Goal: Task Accomplishment & Management: Use online tool/utility

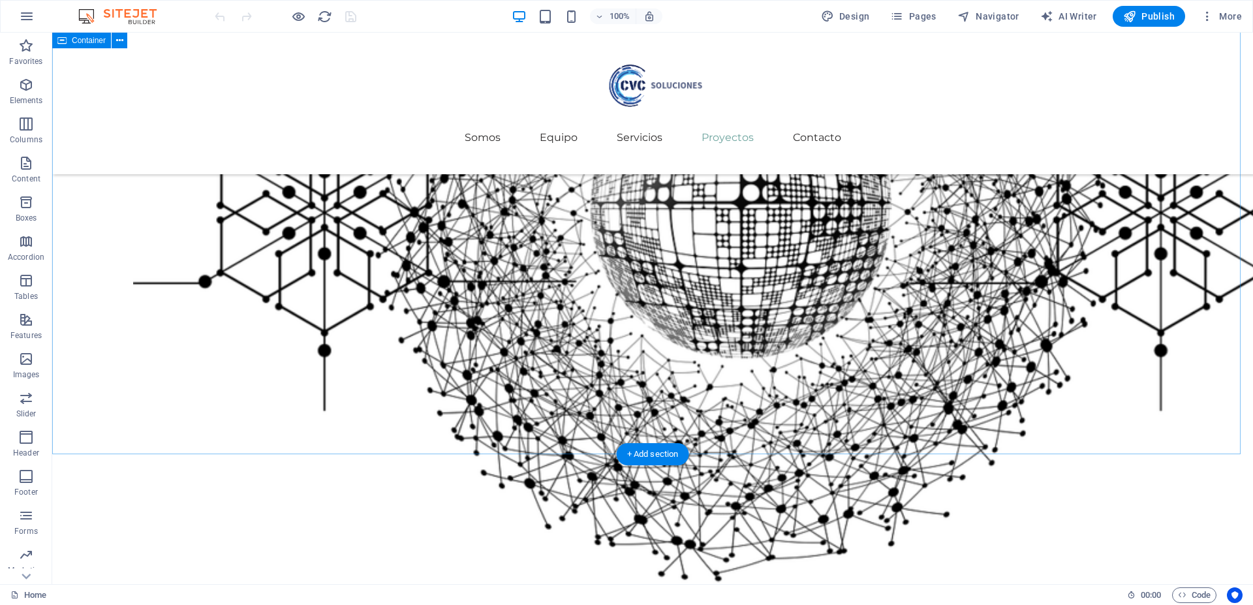
scroll to position [2653, 0]
click at [26, 82] on icon "button" at bounding box center [26, 85] width 16 height 16
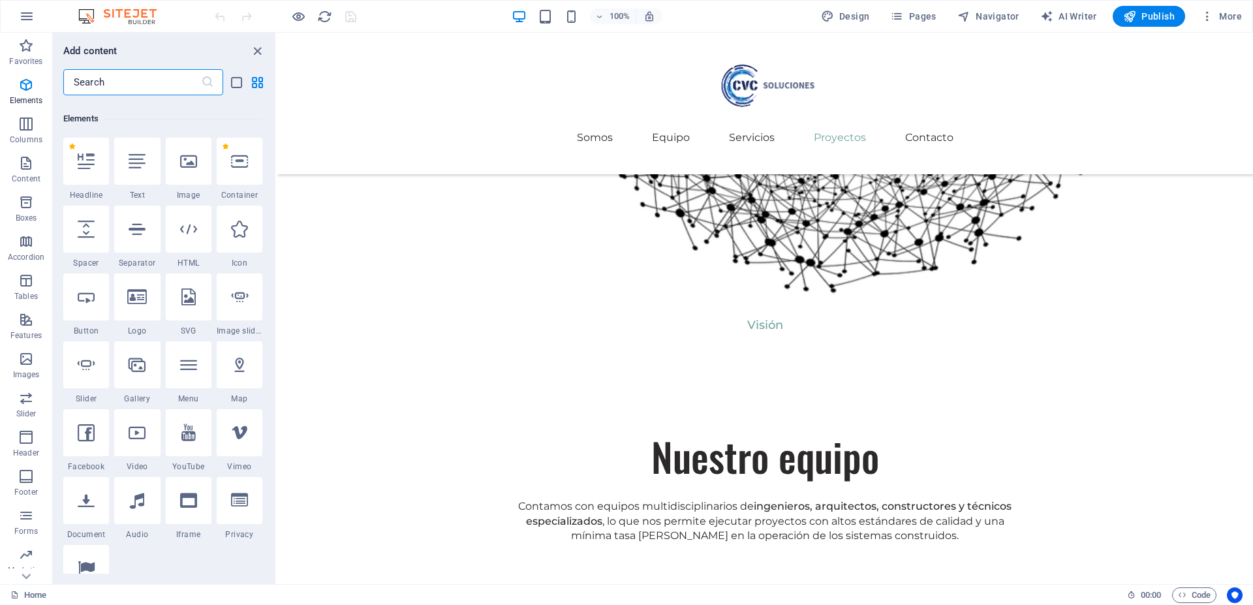
scroll to position [139, 0]
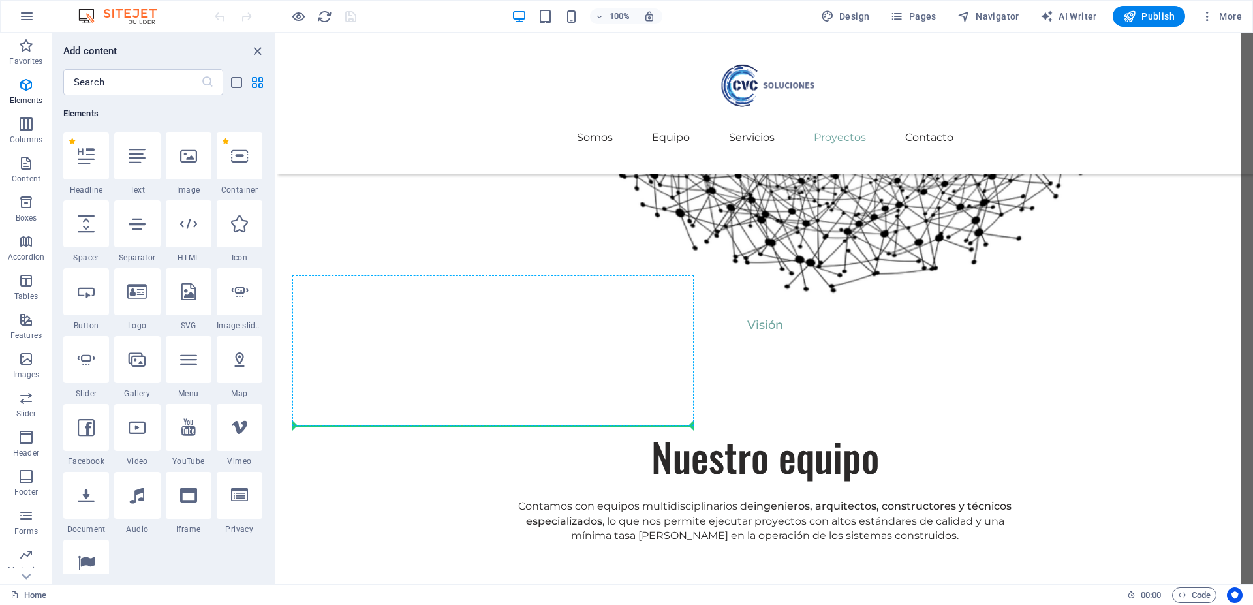
select select "px"
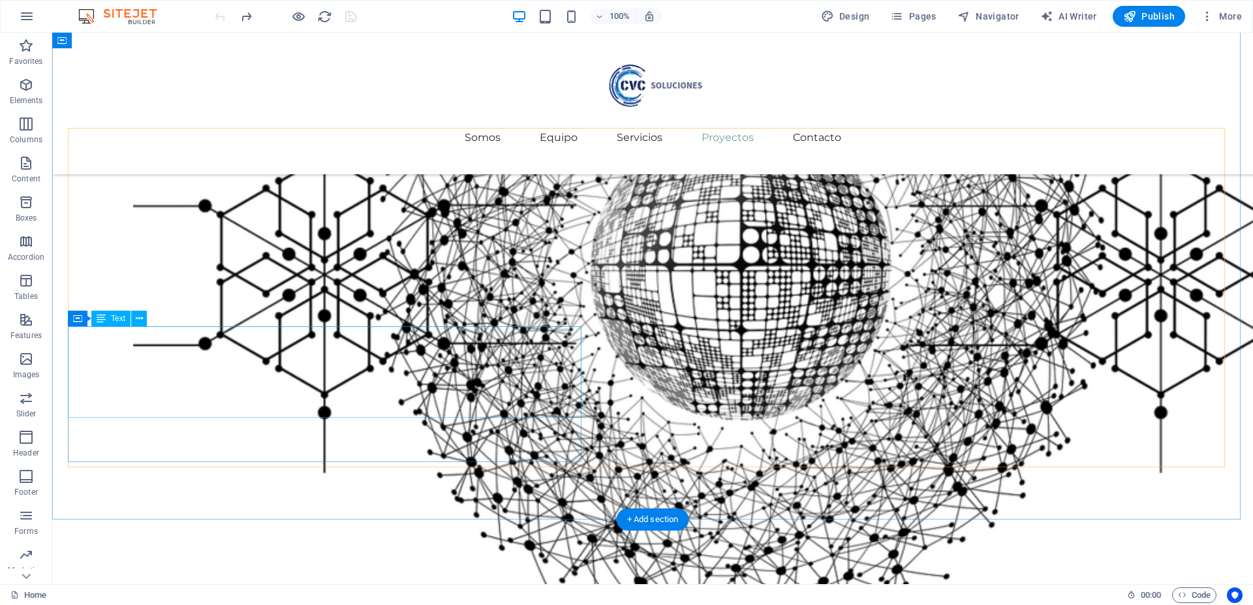
scroll to position [2611, 0]
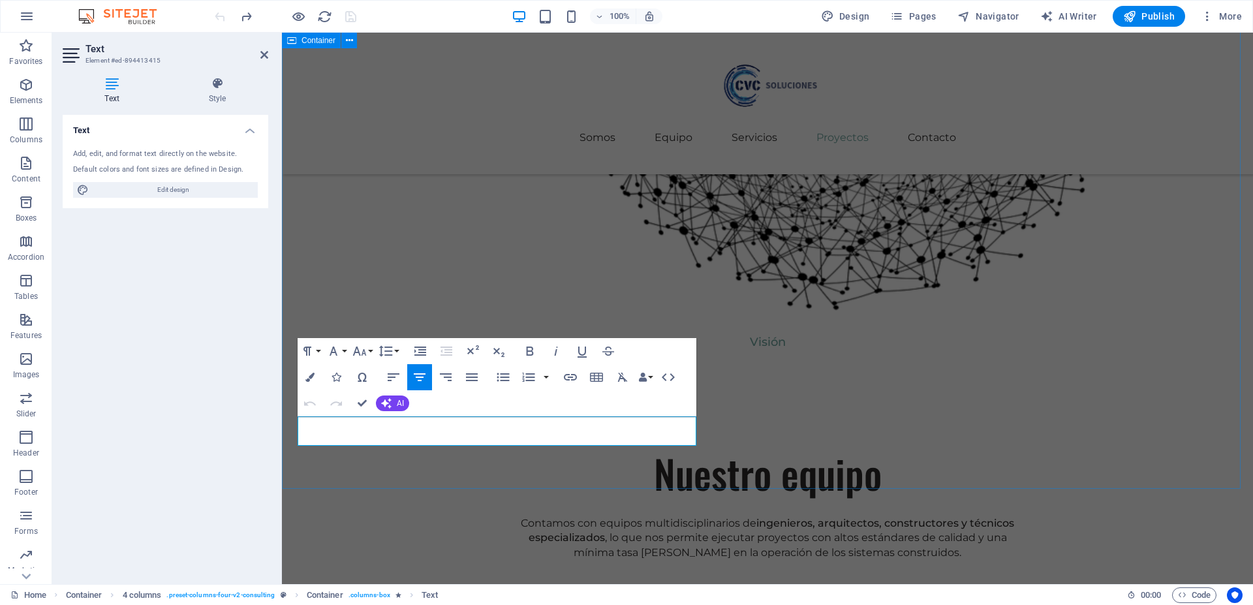
scroll to position [2561, 0]
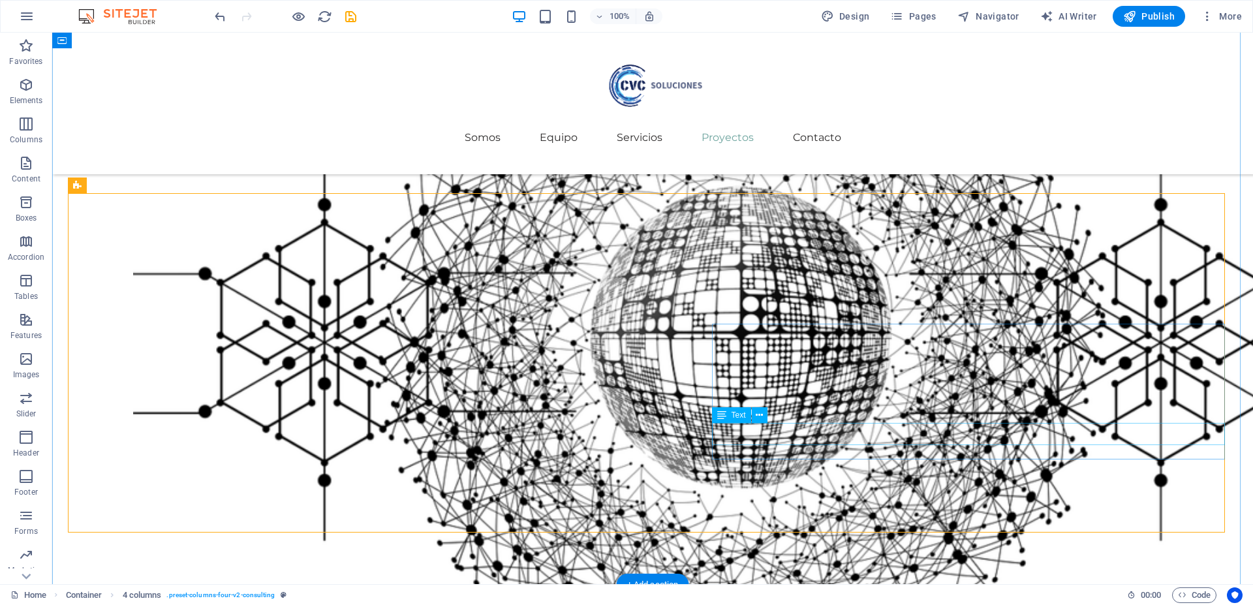
scroll to position [2516, 0]
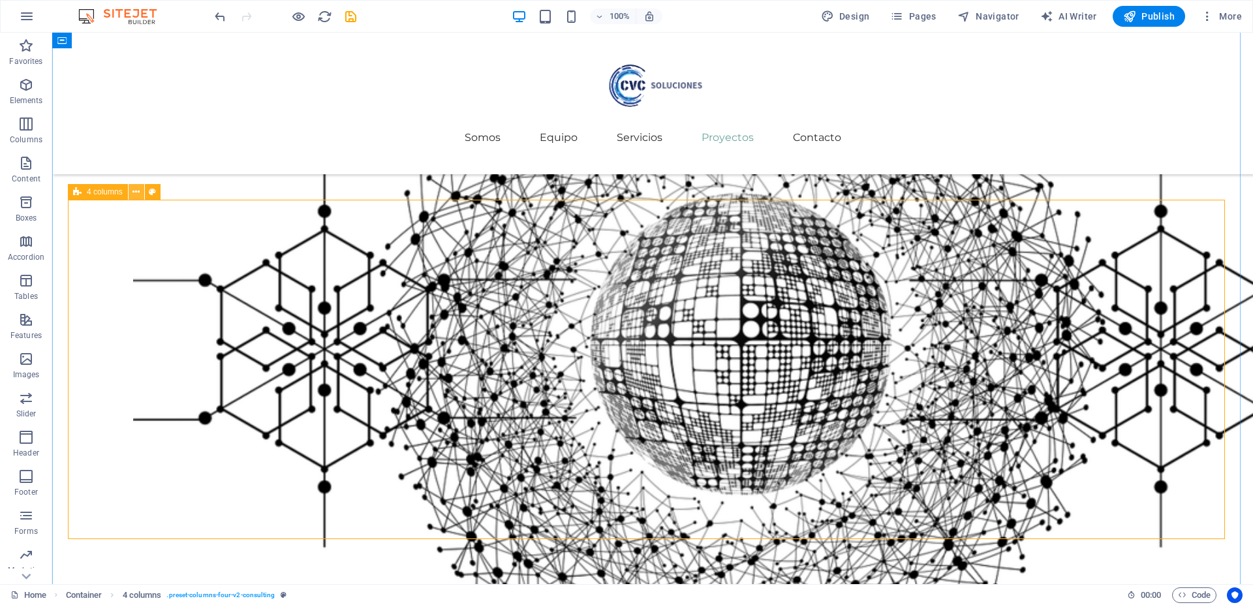
click at [136, 191] on icon at bounding box center [136, 192] width 7 height 14
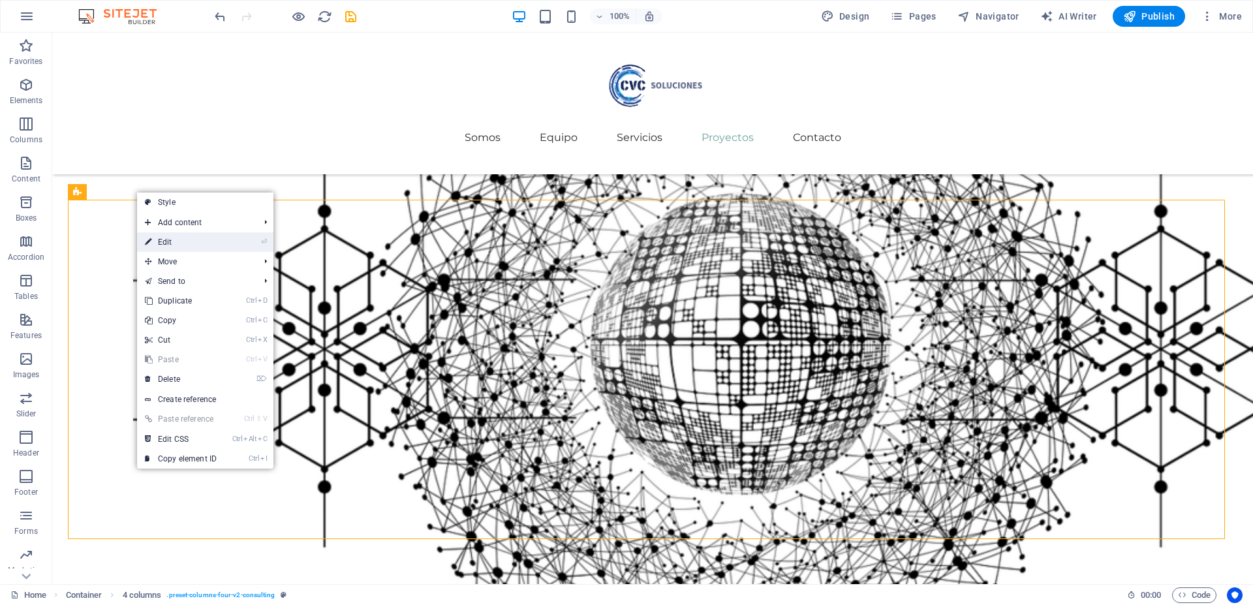
click at [167, 236] on link "⏎ Edit" at bounding box center [180, 242] width 87 height 20
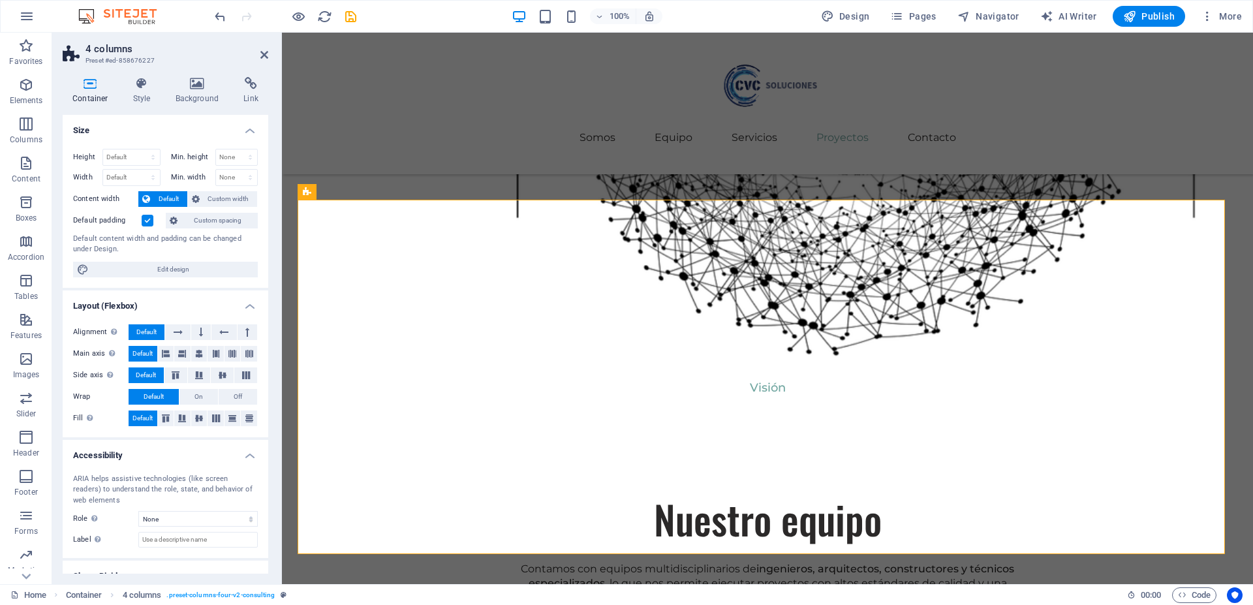
scroll to position [2447, 0]
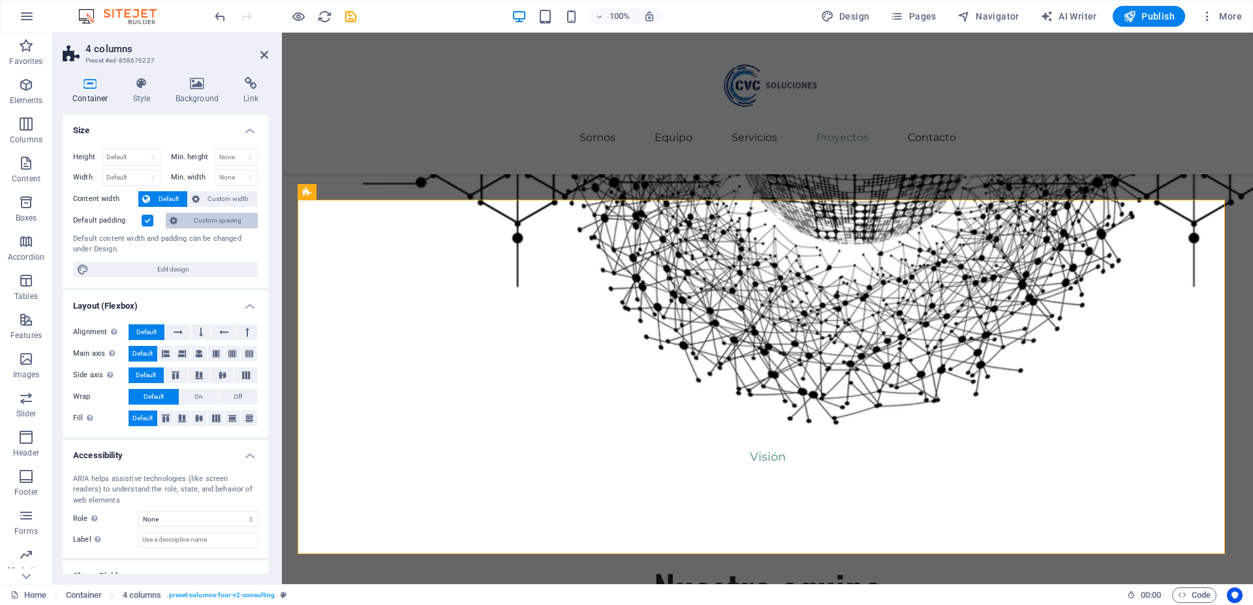
click at [204, 220] on span "Custom spacing" at bounding box center [217, 221] width 72 height 16
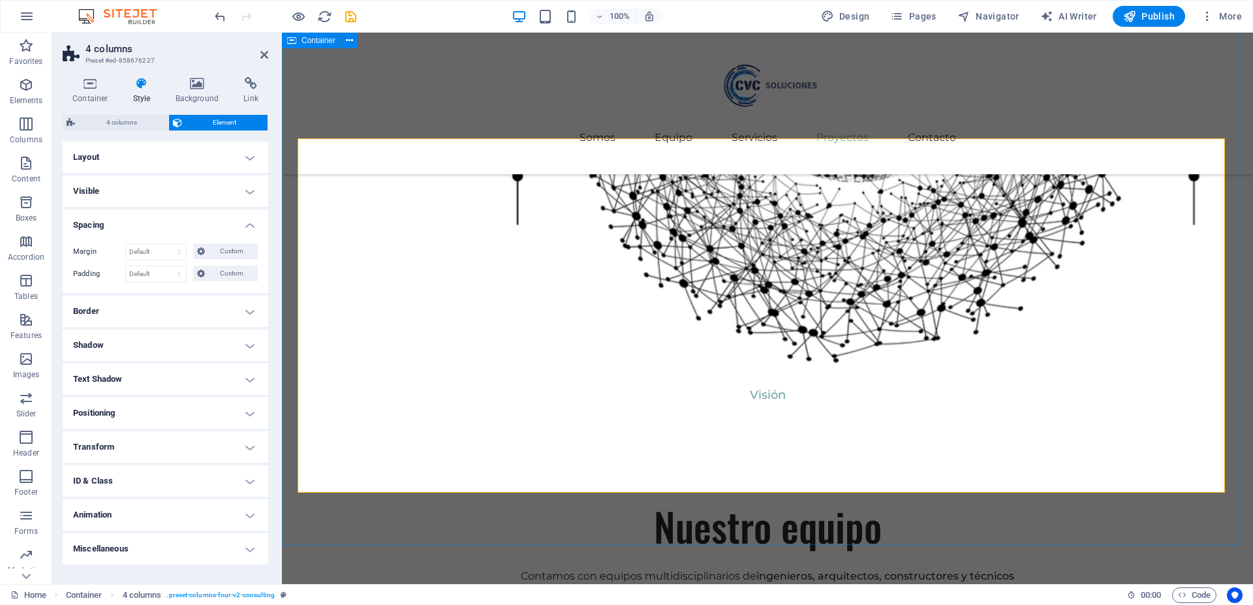
scroll to position [2512, 0]
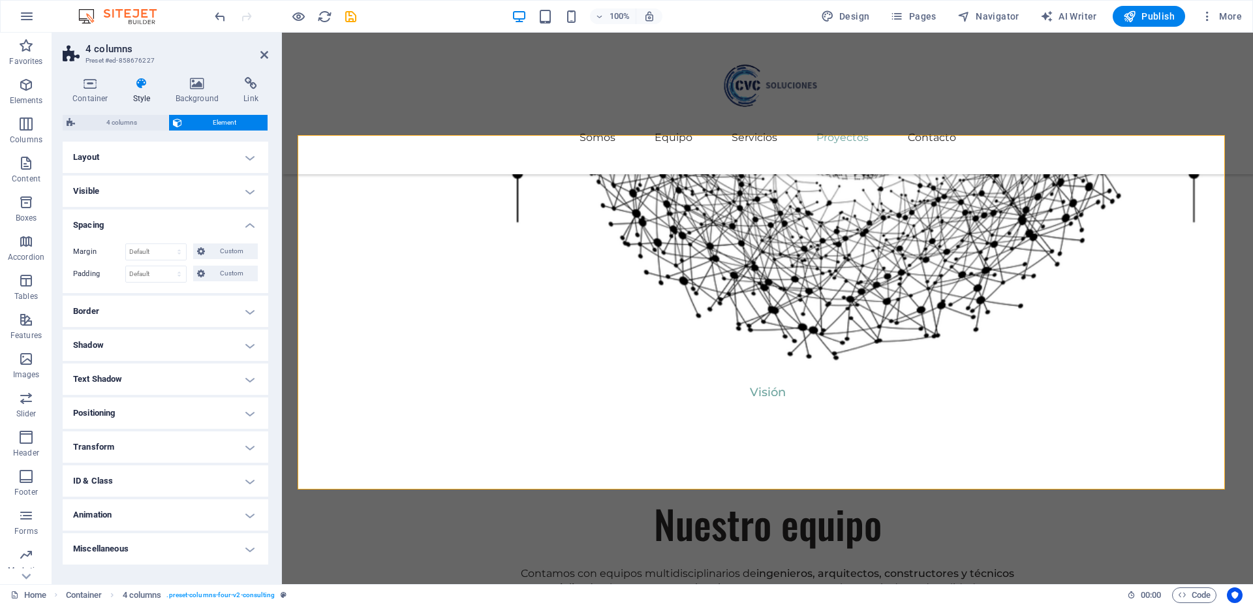
click at [138, 161] on h4 "Layout" at bounding box center [166, 157] width 206 height 31
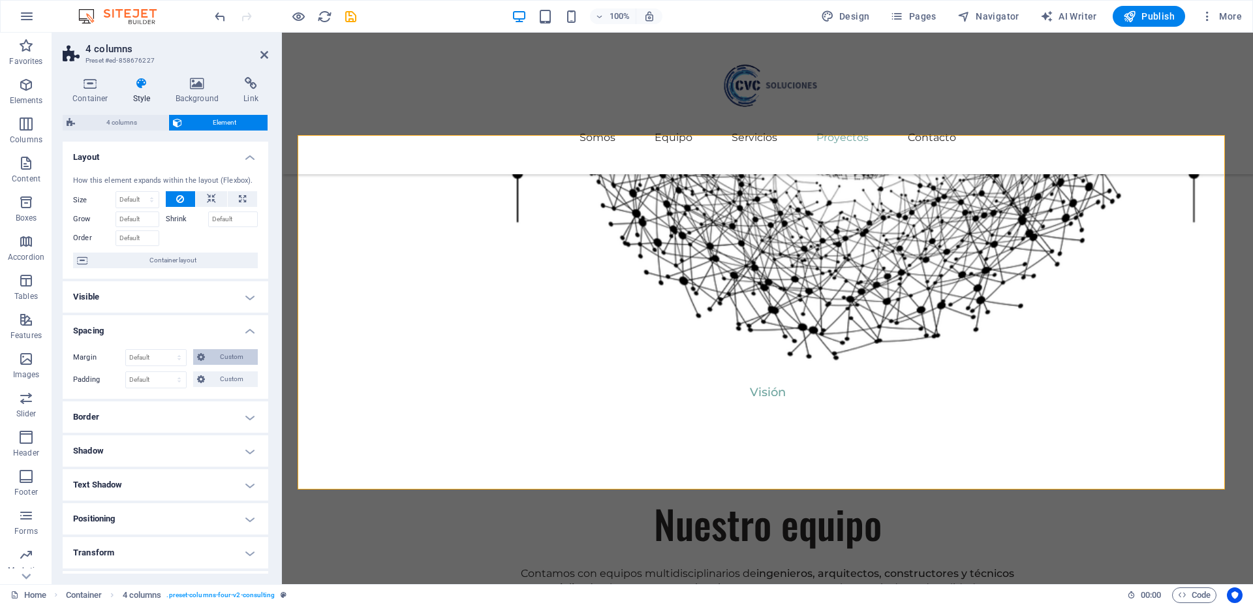
click at [223, 354] on span "Custom" at bounding box center [231, 357] width 45 height 16
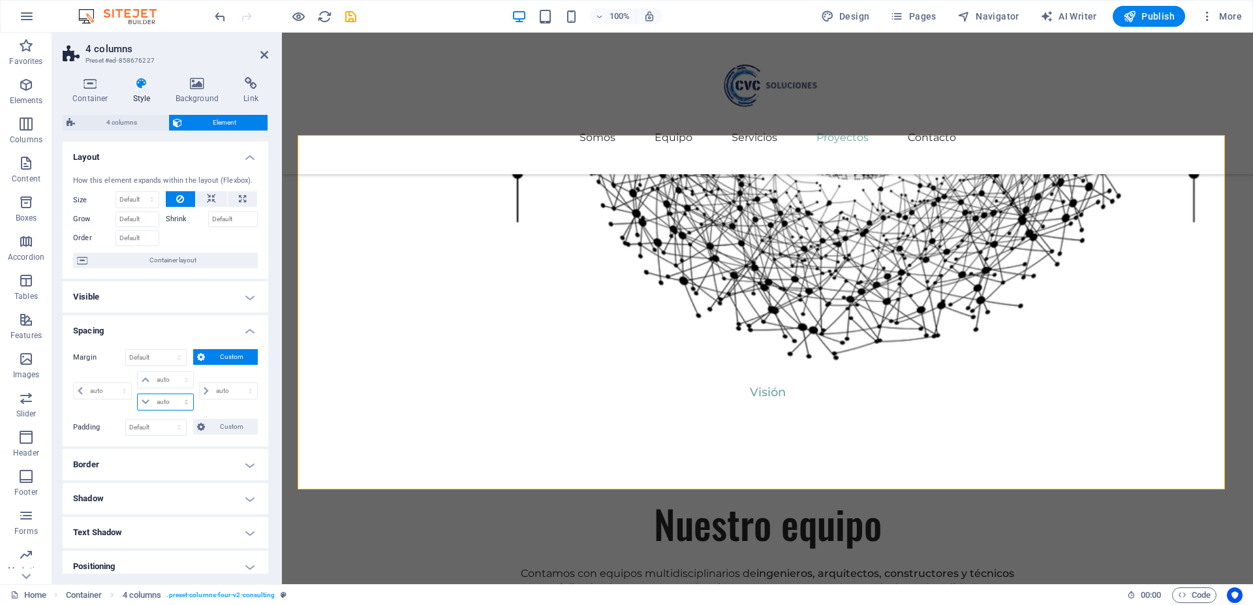
click at [158, 405] on select "auto px % rem vw vh" at bounding box center [165, 402] width 55 height 16
select select "px"
click at [173, 394] on select "auto px % rem vw vh" at bounding box center [165, 402] width 55 height 16
type input "0"
select select "px"
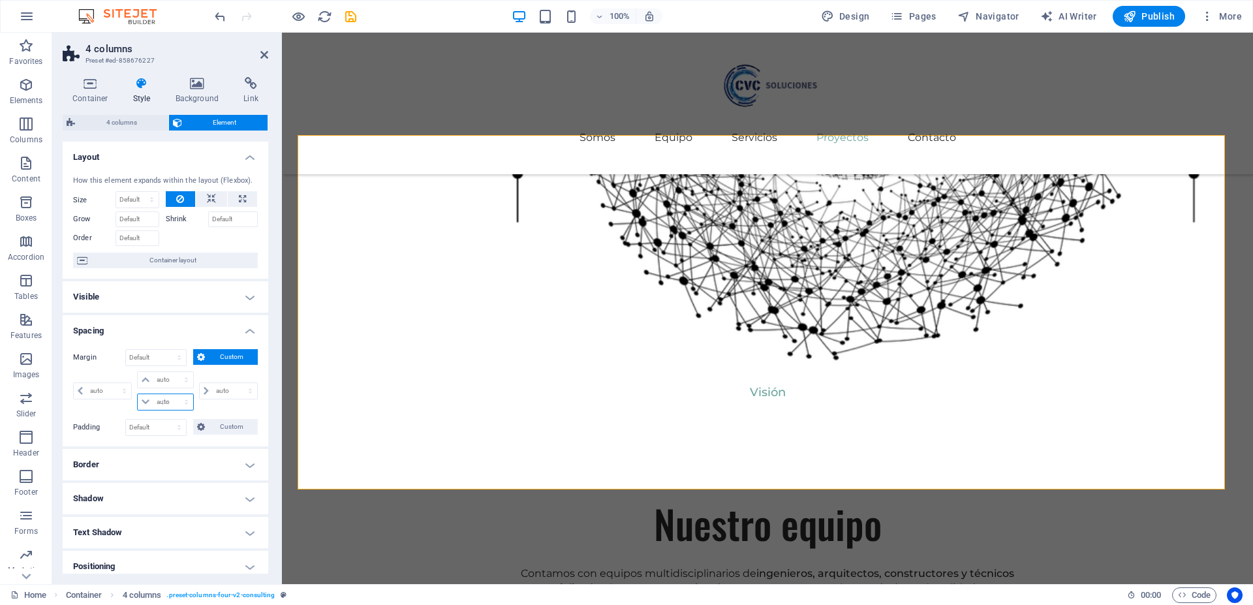
type input "0"
select select "px"
type input "0"
select select "px"
type input "0"
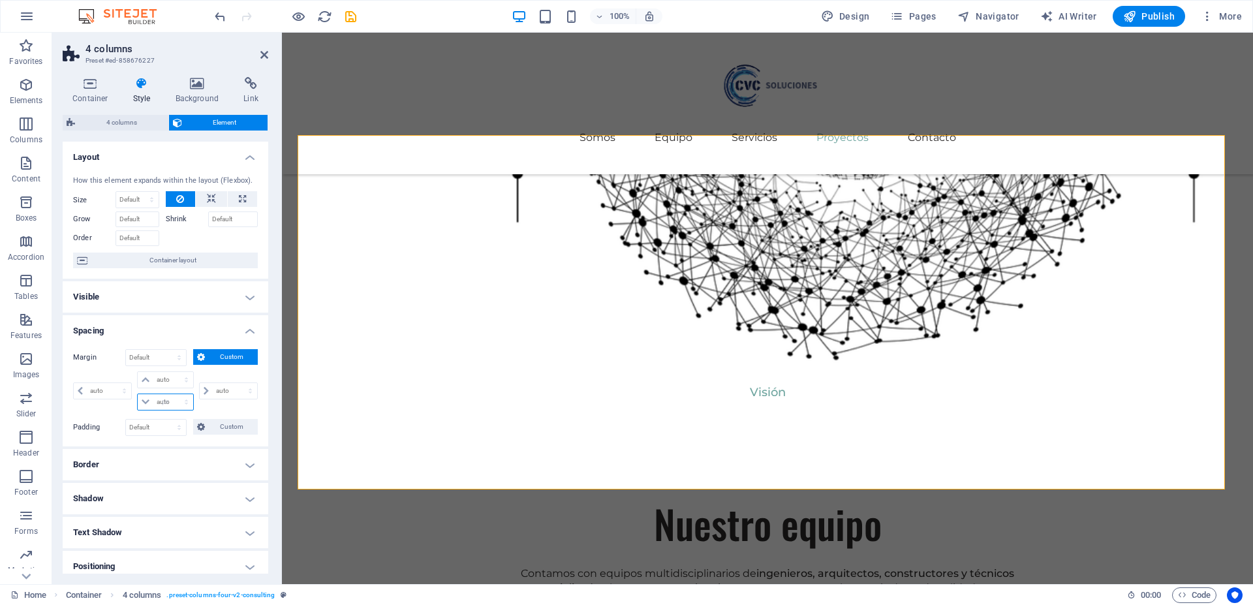
type input "0"
select select "px"
click at [164, 401] on input "0" at bounding box center [172, 402] width 39 height 16
type input "20"
select select "DISABLED_OPTION_VALUE"
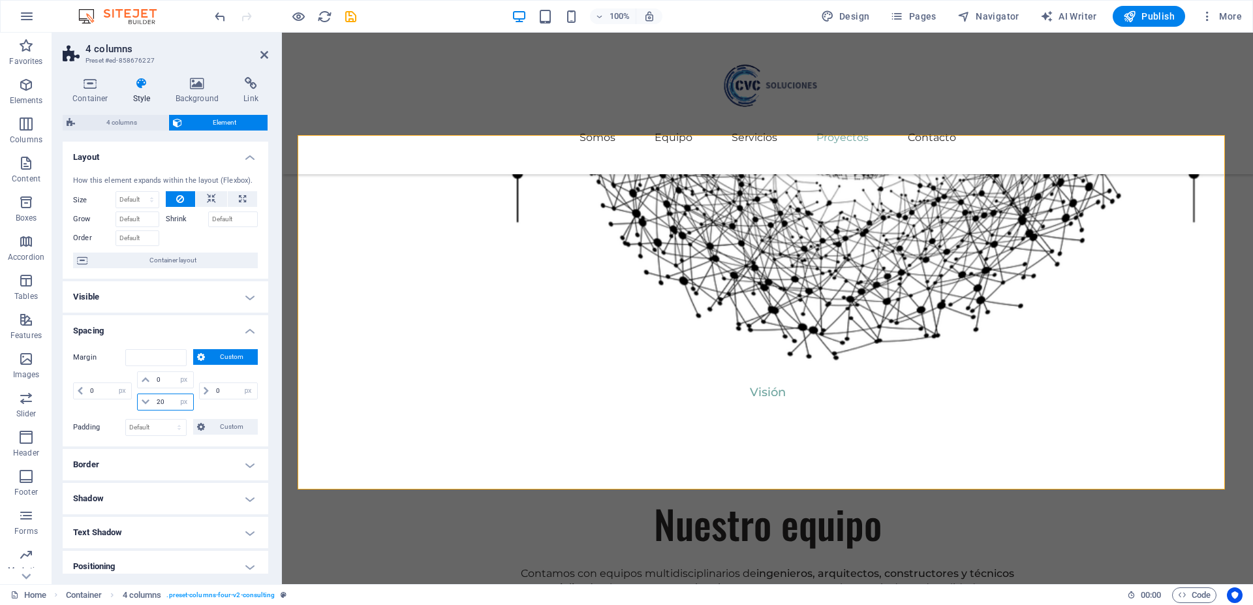
type input "20"
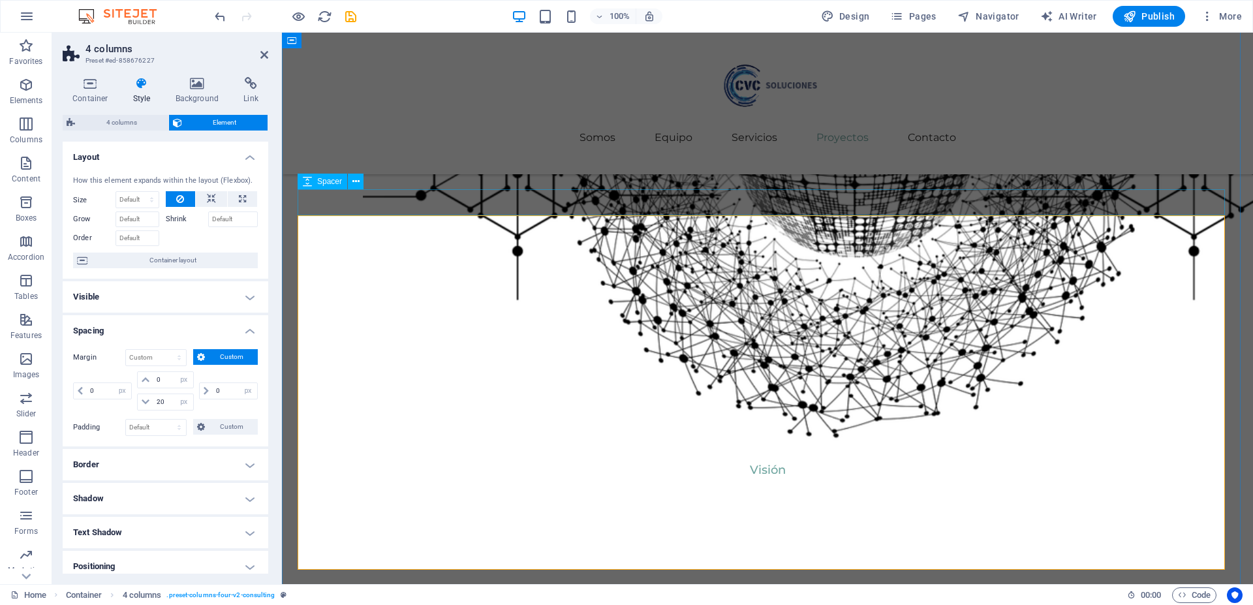
scroll to position [2427, 0]
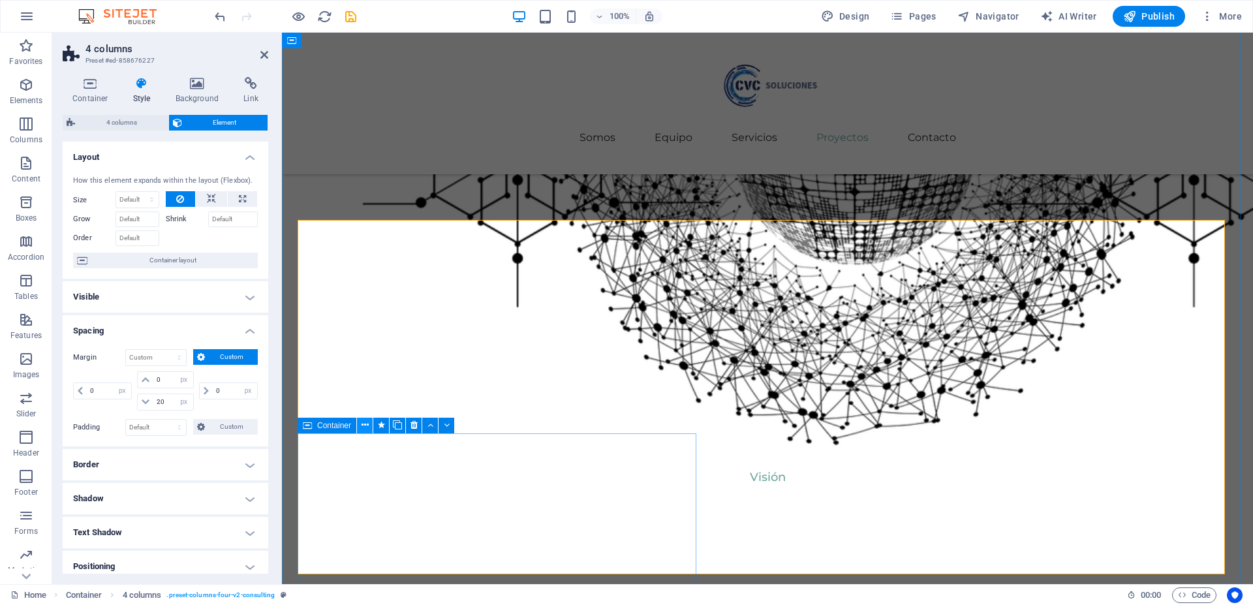
click at [367, 424] on icon at bounding box center [365, 425] width 7 height 14
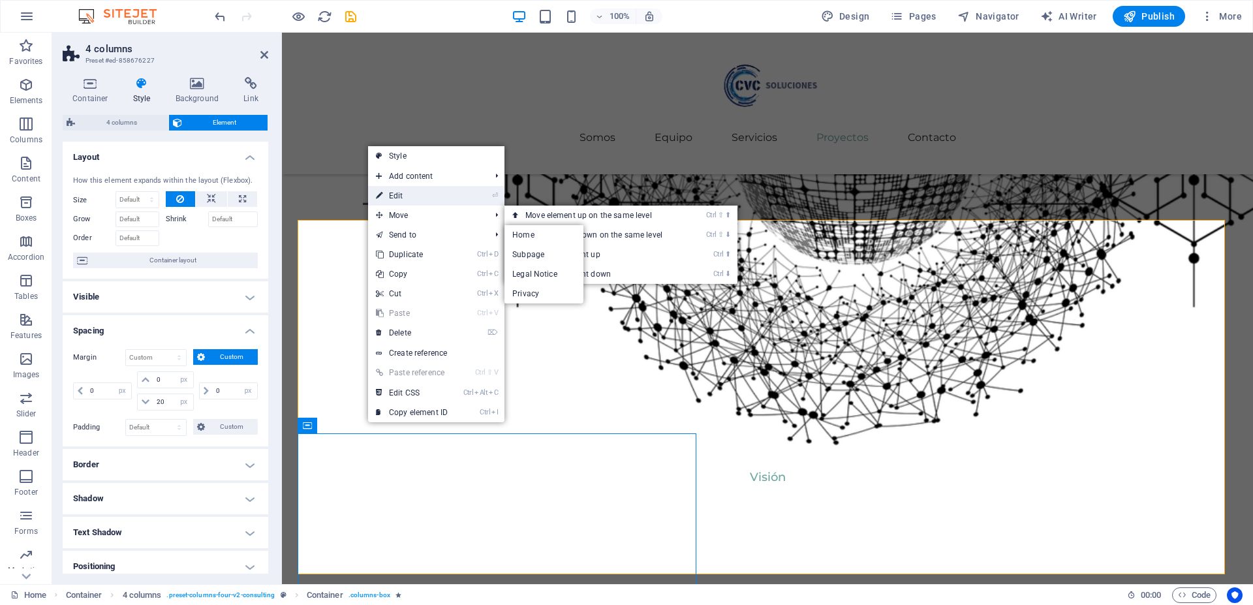
click at [434, 192] on link "⏎ Edit" at bounding box center [411, 196] width 87 height 20
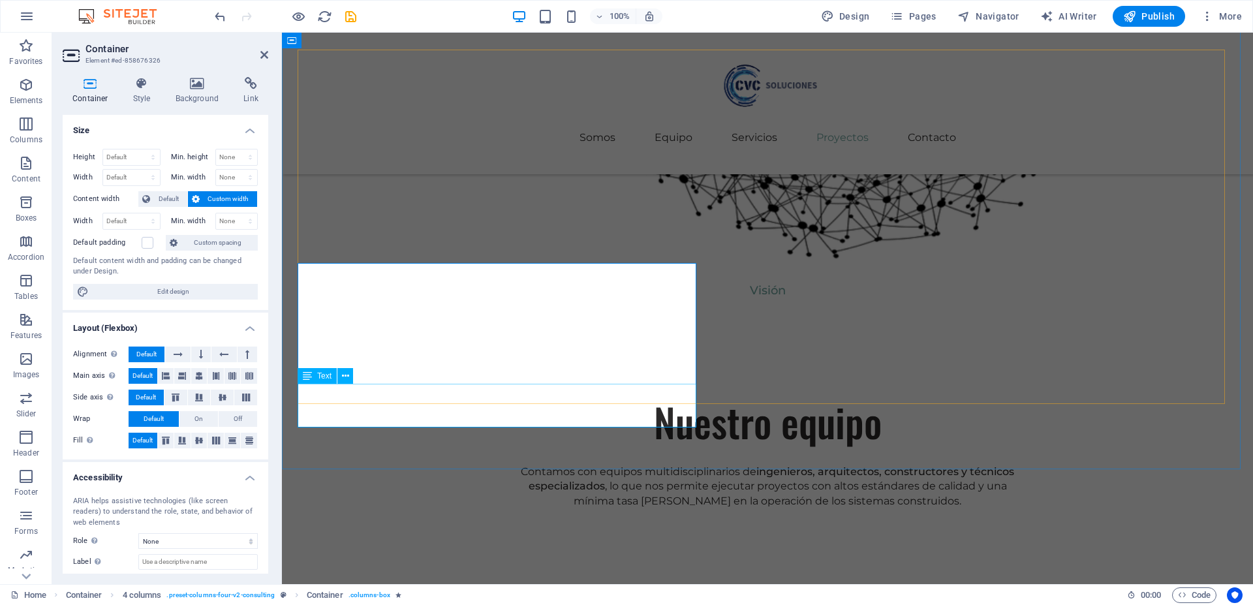
scroll to position [2618, 0]
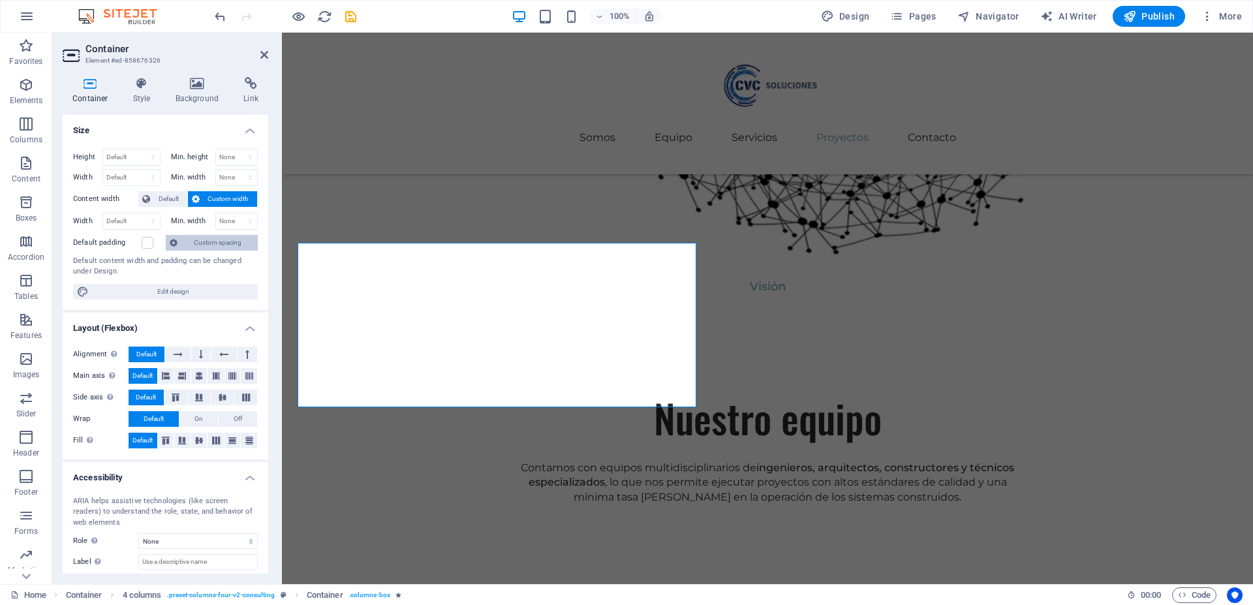
click at [194, 244] on span "Custom spacing" at bounding box center [217, 243] width 72 height 16
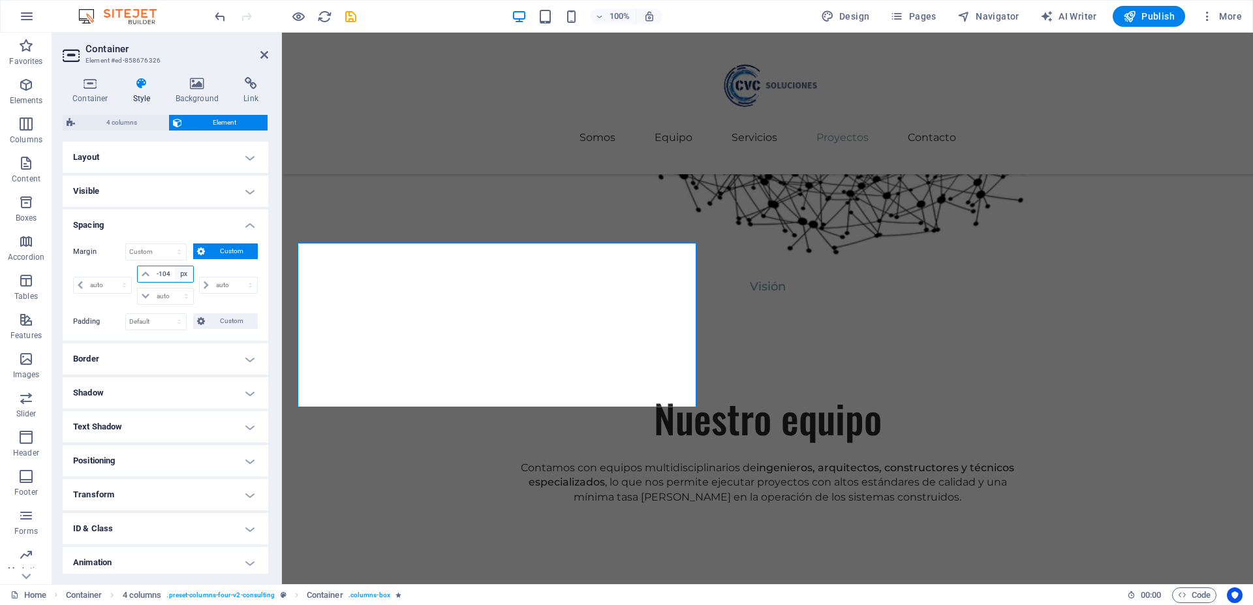
click at [175, 273] on select "auto px % rem vw vh" at bounding box center [184, 274] width 18 height 16
click at [168, 275] on input "-104" at bounding box center [172, 274] width 39 height 16
type input "-1"
drag, startPoint x: 171, startPoint y: 276, endPoint x: 163, endPoint y: 275, distance: 8.5
click at [163, 275] on input "-104" at bounding box center [172, 274] width 39 height 16
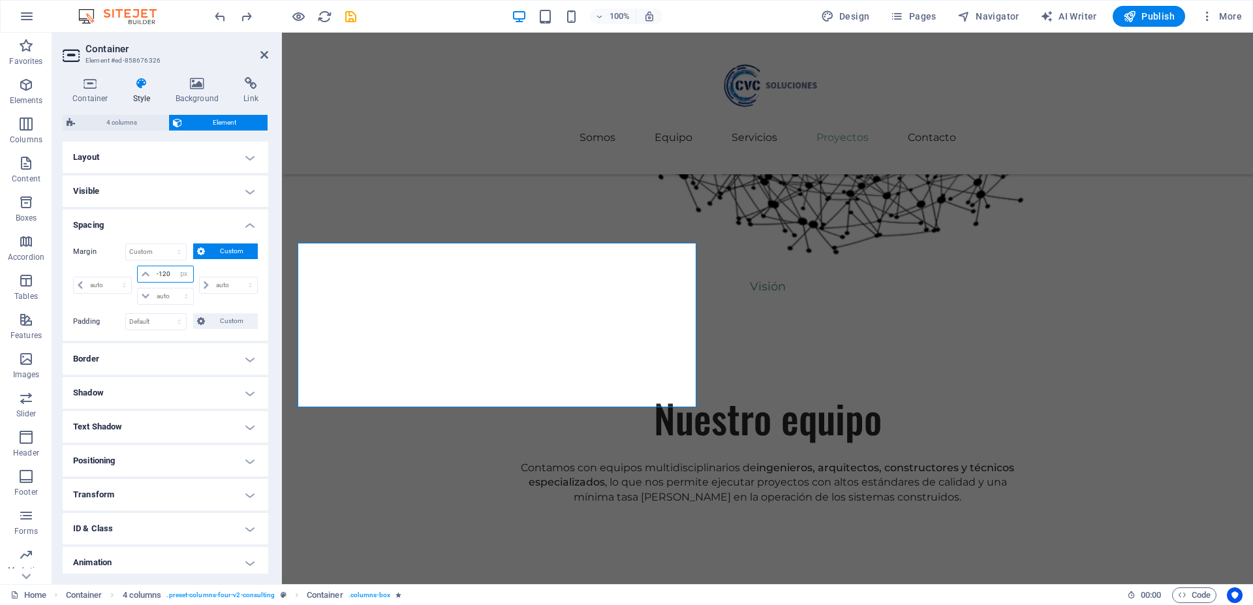
type input "-120"
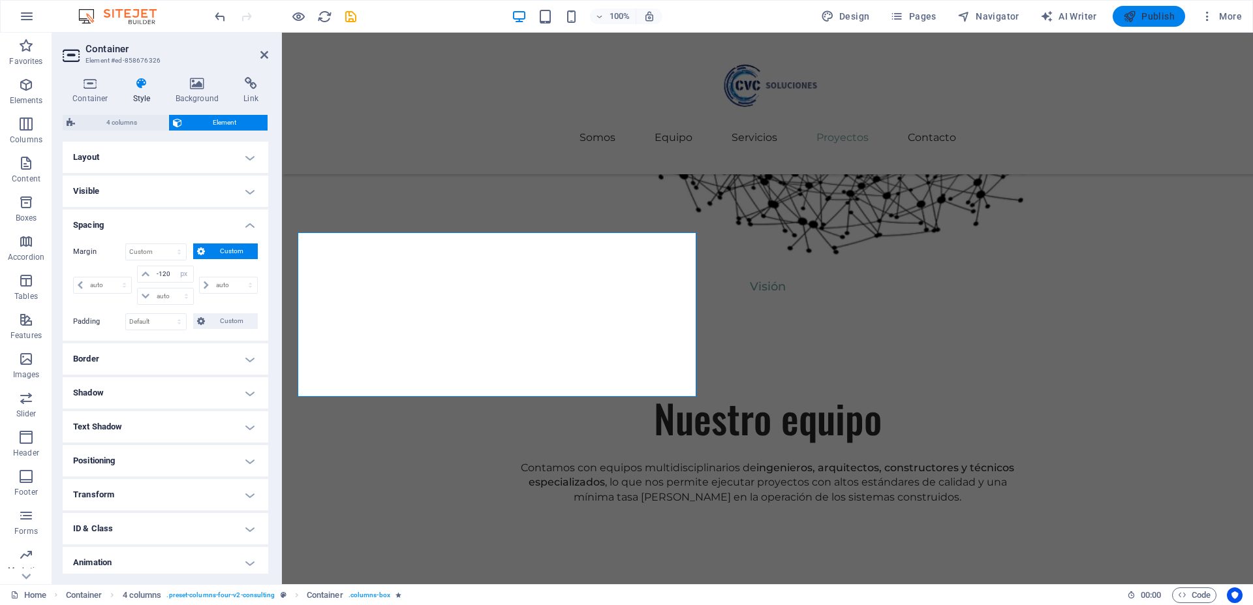
click at [1144, 18] on span "Publish" at bounding box center [1149, 16] width 52 height 13
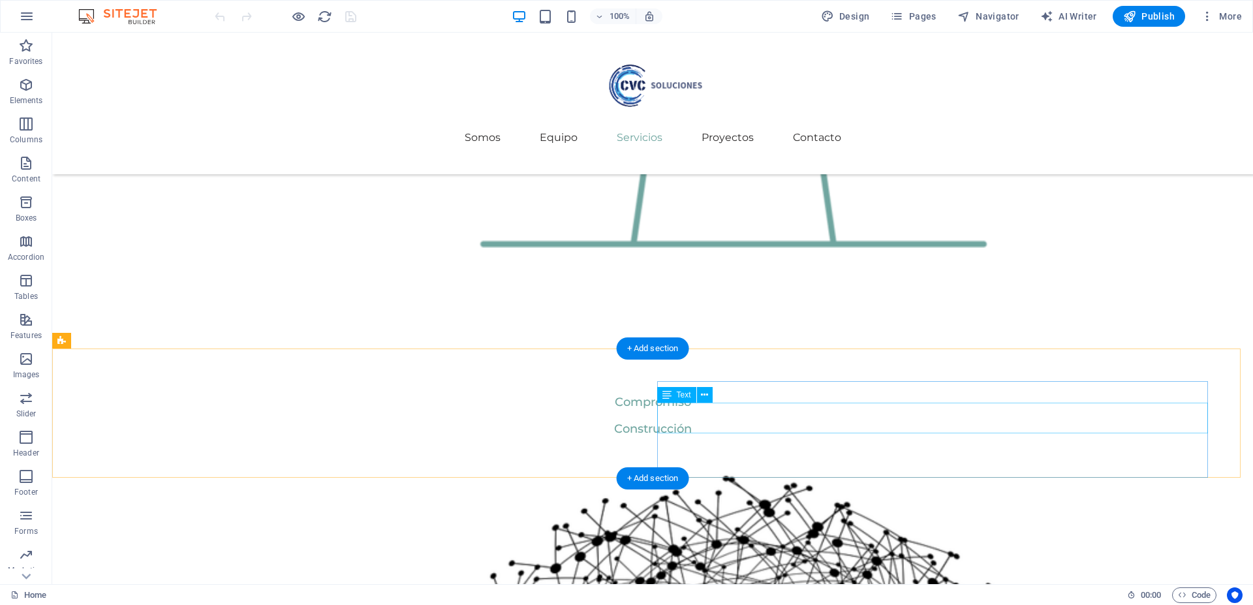
scroll to position [1830, 0]
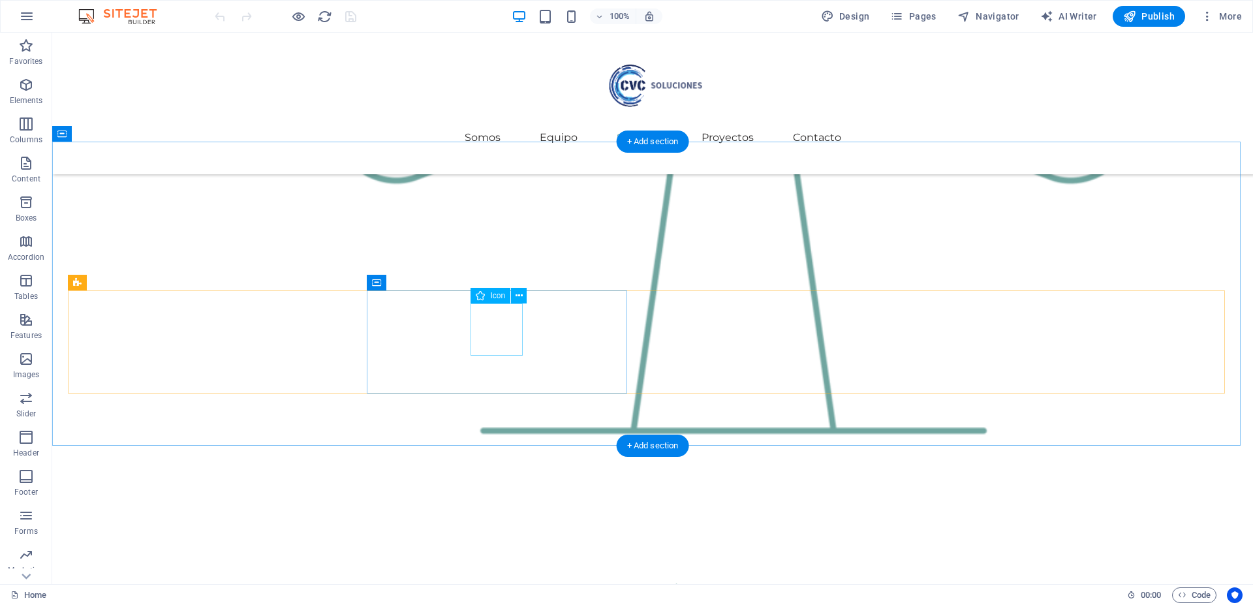
click at [514, 294] on button at bounding box center [519, 296] width 16 height 16
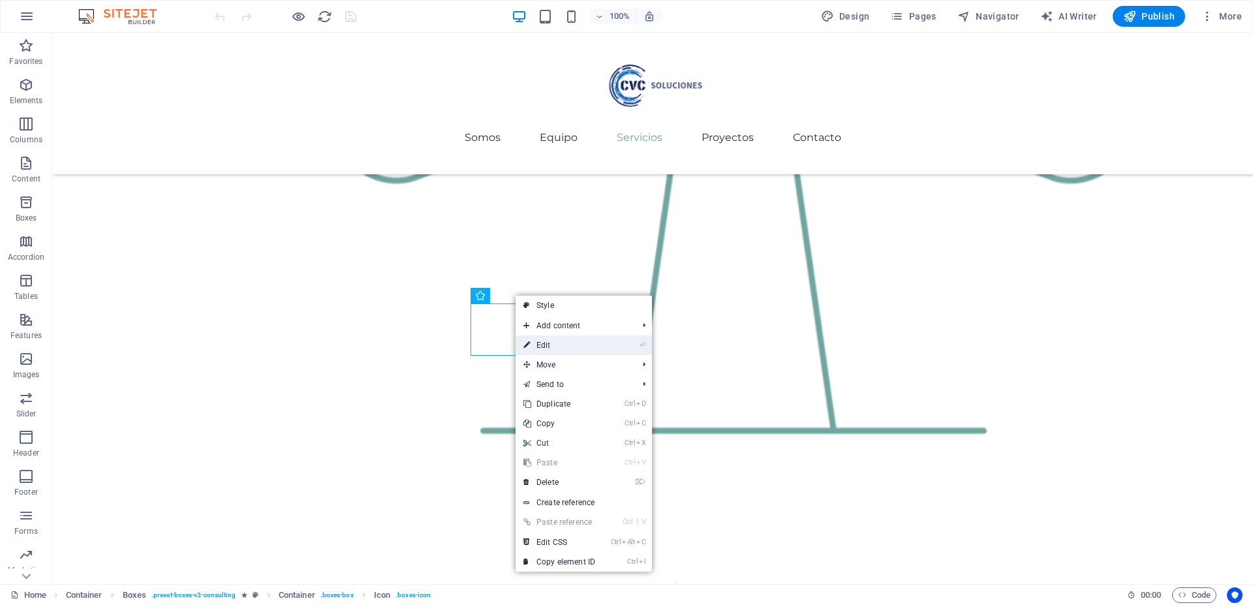
click at [535, 345] on link "⏎ Edit" at bounding box center [559, 346] width 87 height 20
select select "xMidYMid"
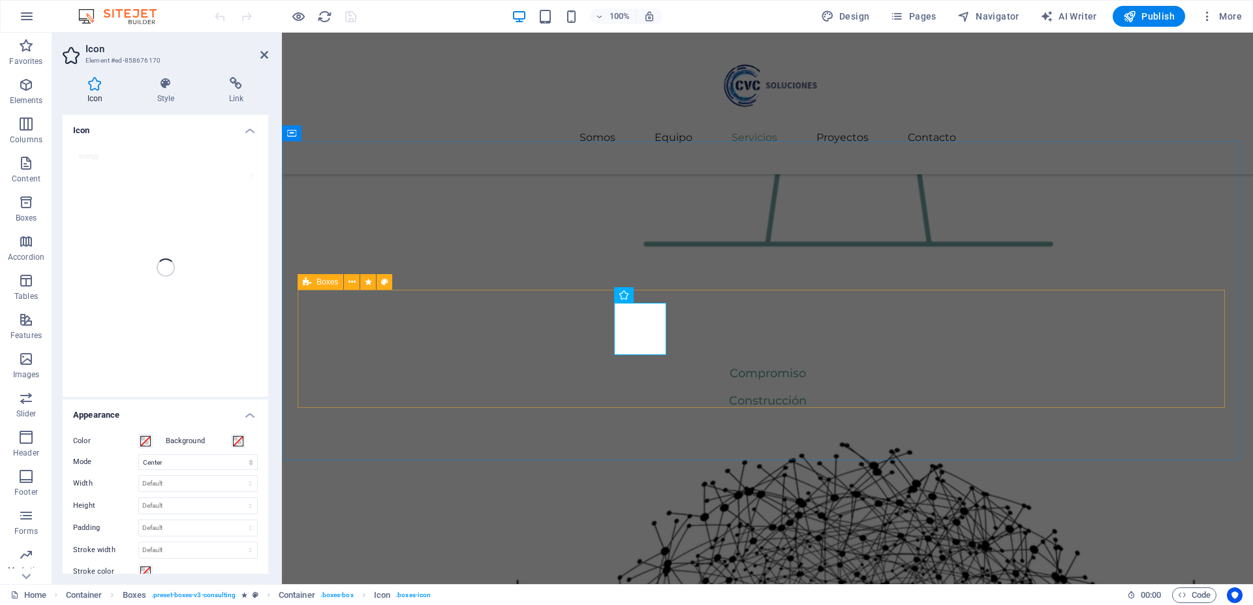
scroll to position [1732, 0]
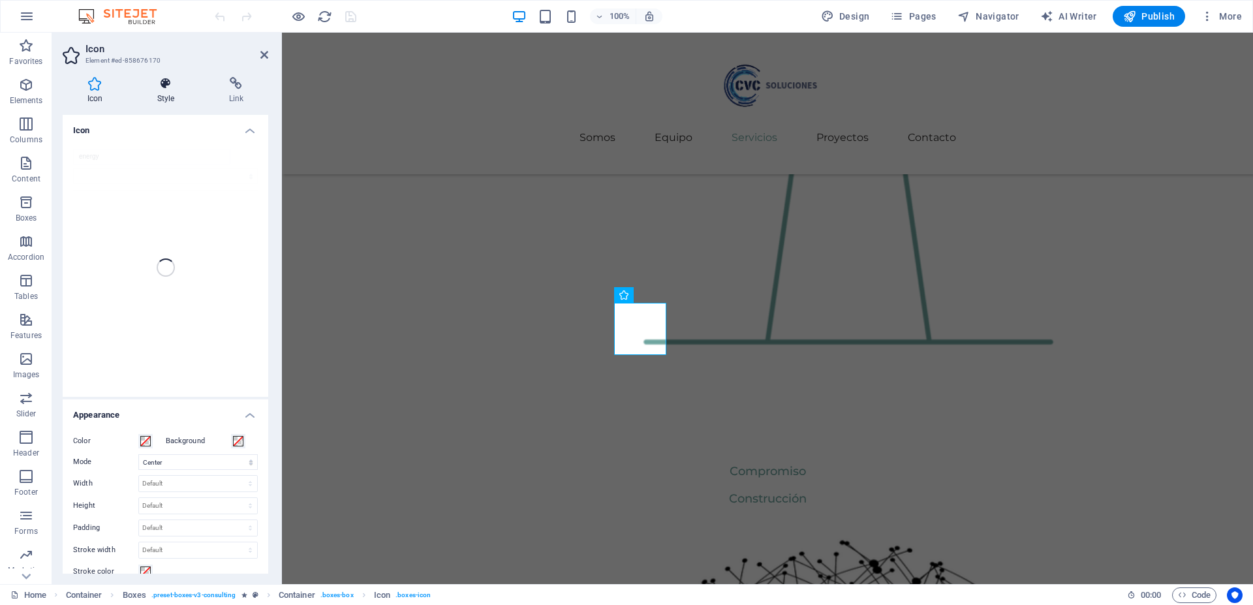
click at [167, 90] on h4 "Style" at bounding box center [169, 90] width 72 height 27
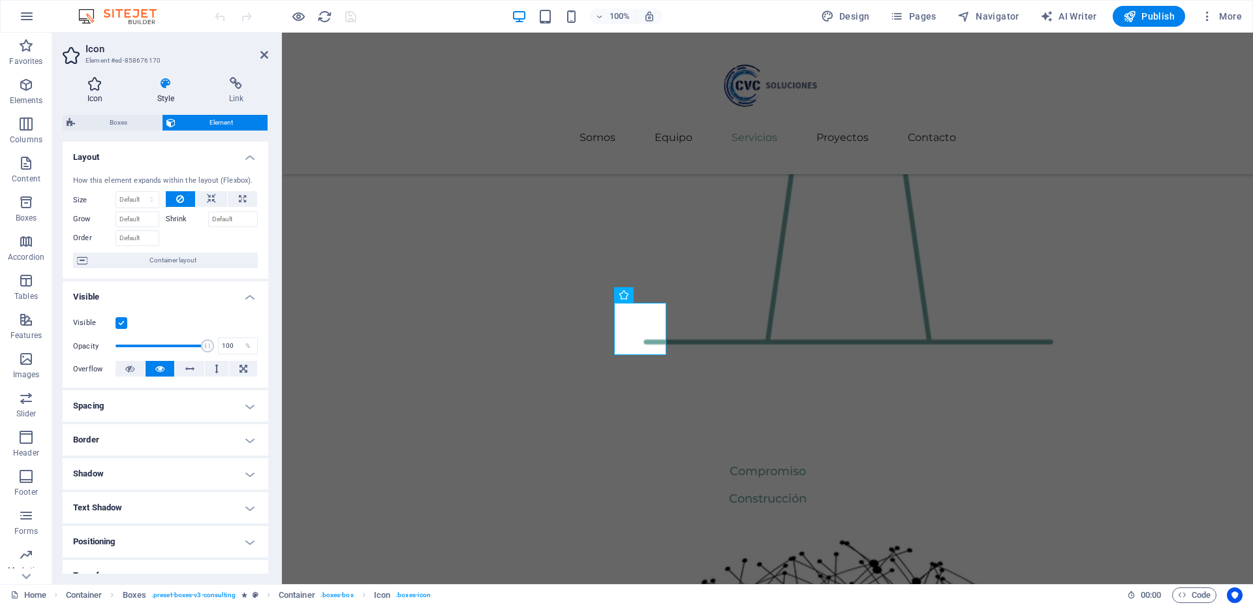
click at [88, 86] on icon at bounding box center [95, 83] width 65 height 13
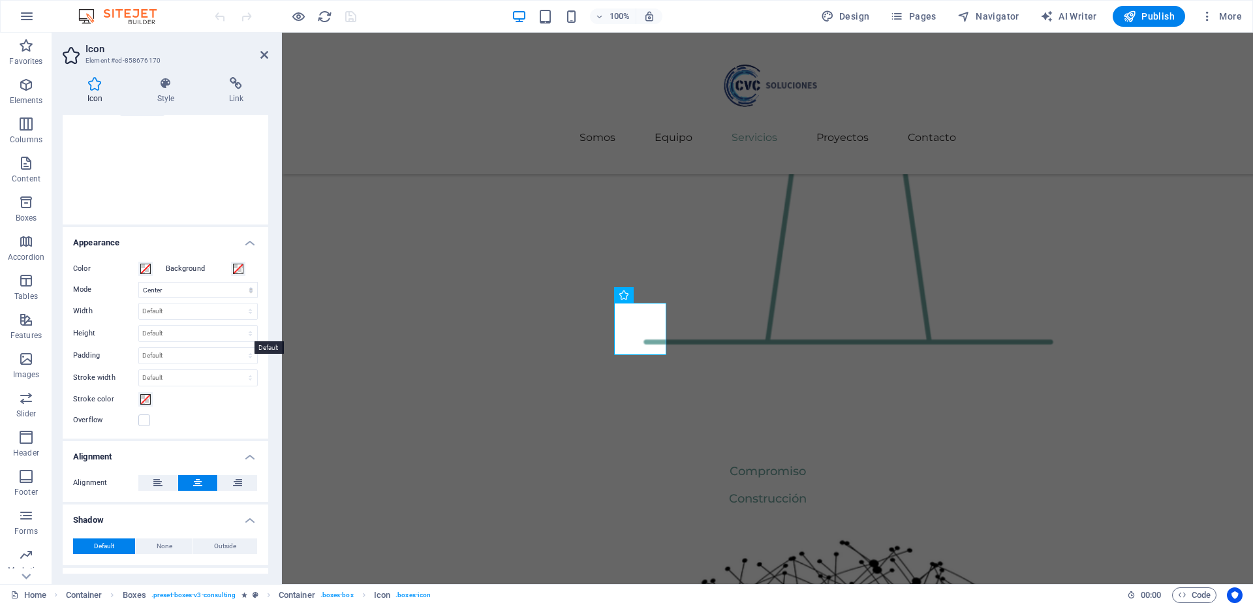
scroll to position [227, 0]
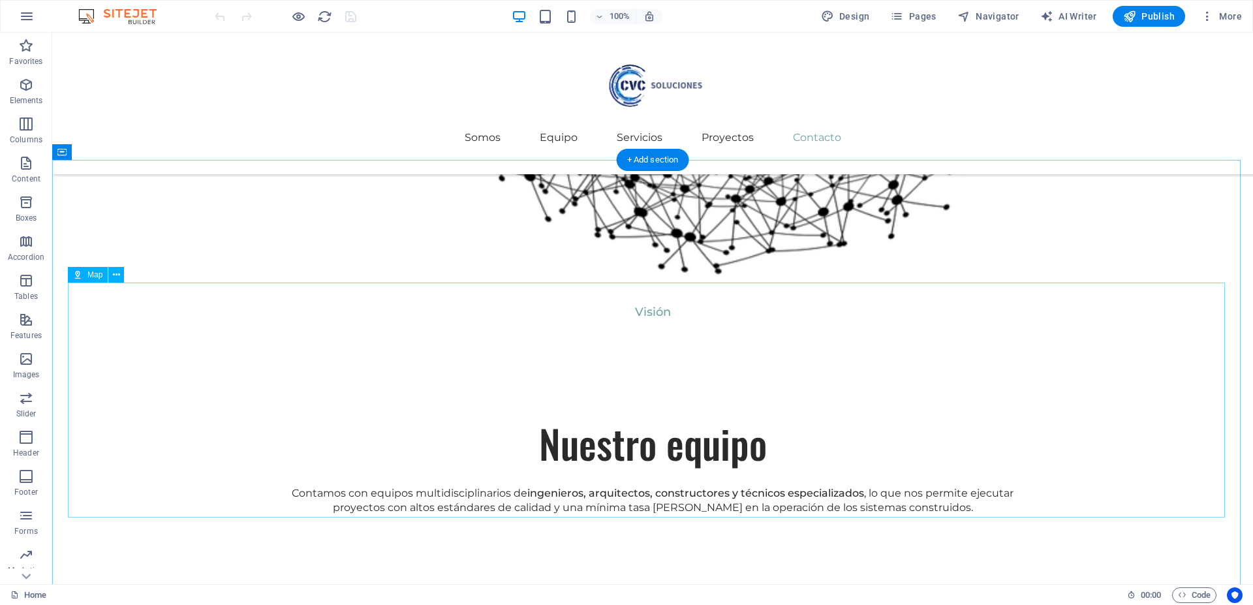
scroll to position [2963, 0]
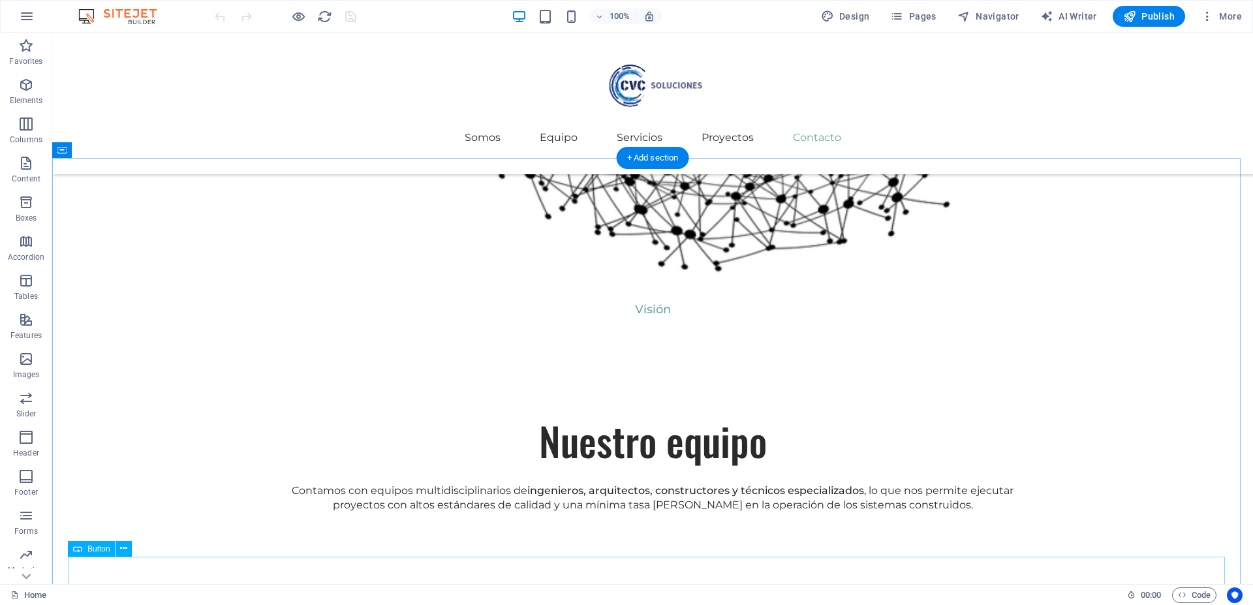
click at [126, 555] on icon at bounding box center [123, 549] width 7 height 14
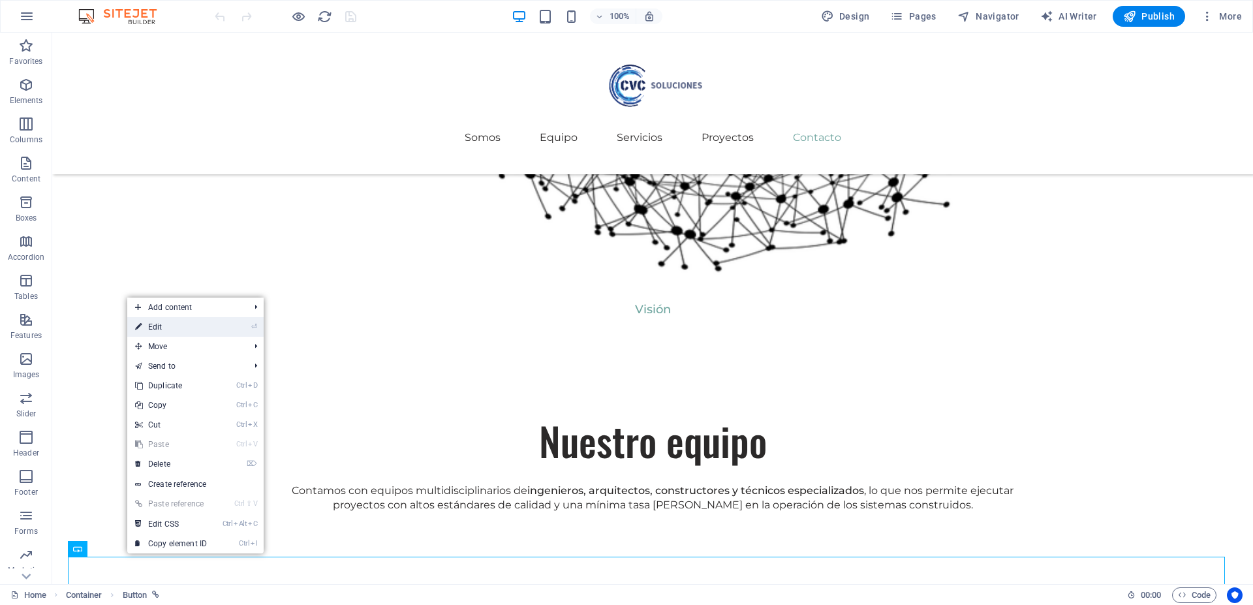
click at [187, 322] on link "⏎ Edit" at bounding box center [170, 327] width 87 height 20
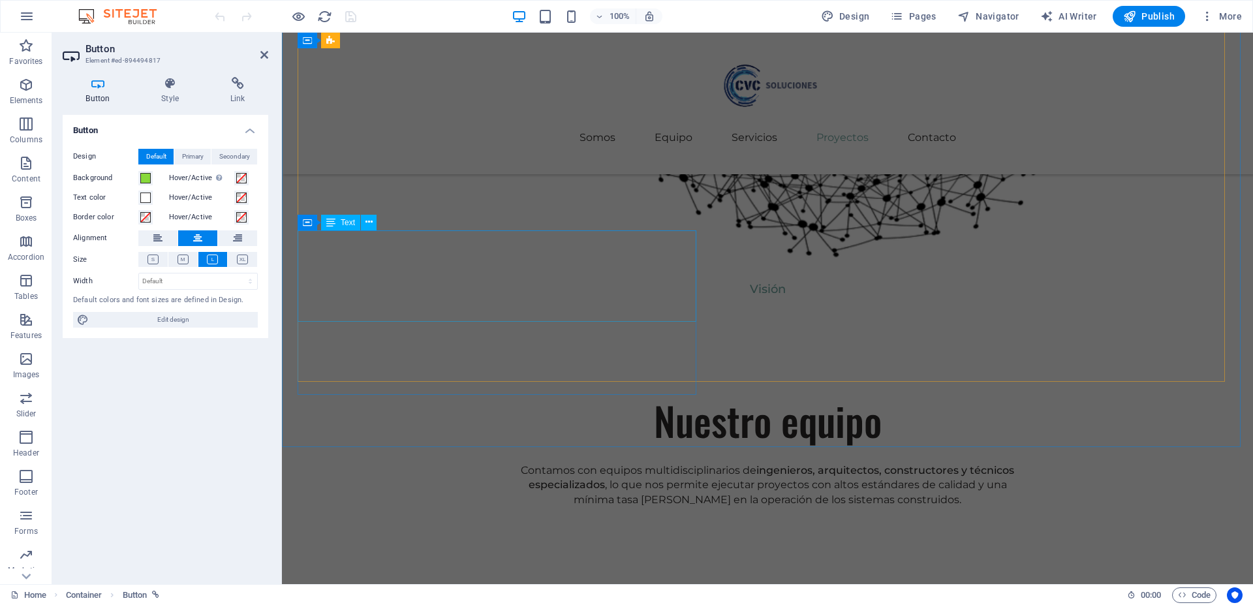
scroll to position [2614, 0]
click at [149, 177] on span at bounding box center [145, 178] width 10 height 10
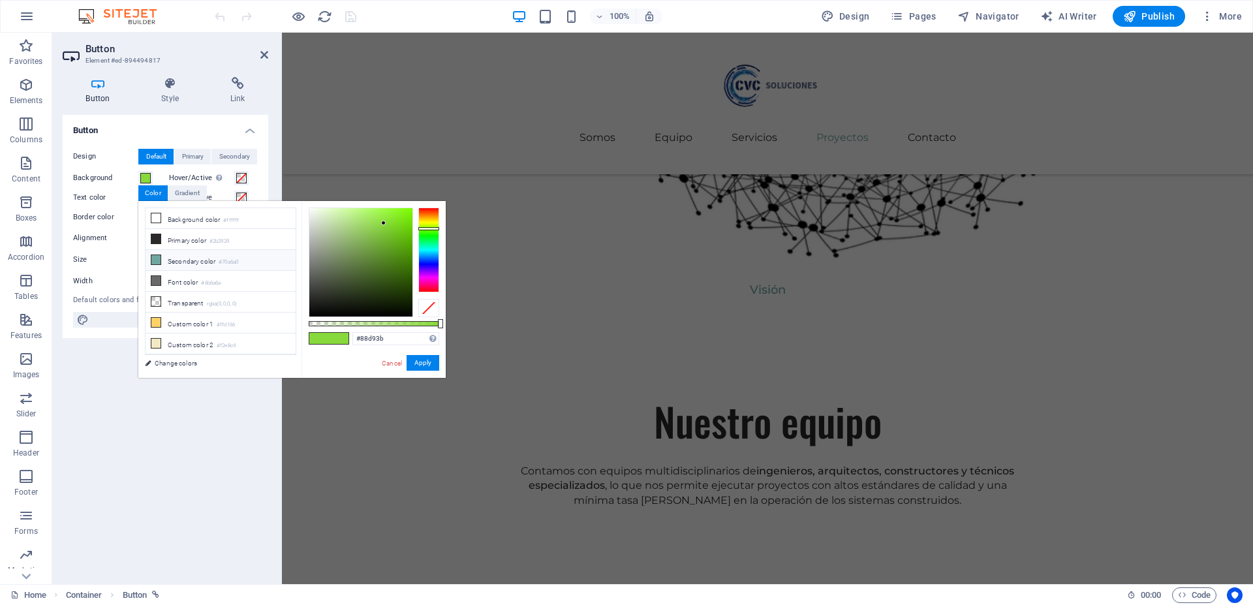
click at [177, 262] on li "Secondary color #70a6a0" at bounding box center [221, 260] width 150 height 21
type input "#70a6a0"
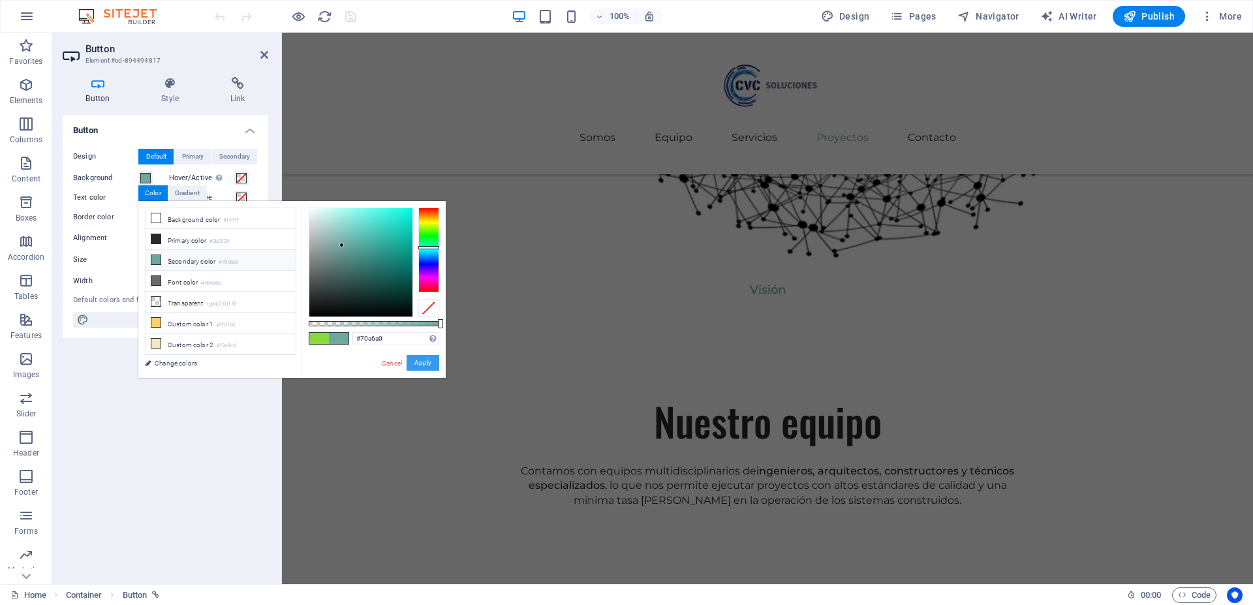
click at [422, 368] on button "Apply" at bounding box center [423, 363] width 33 height 16
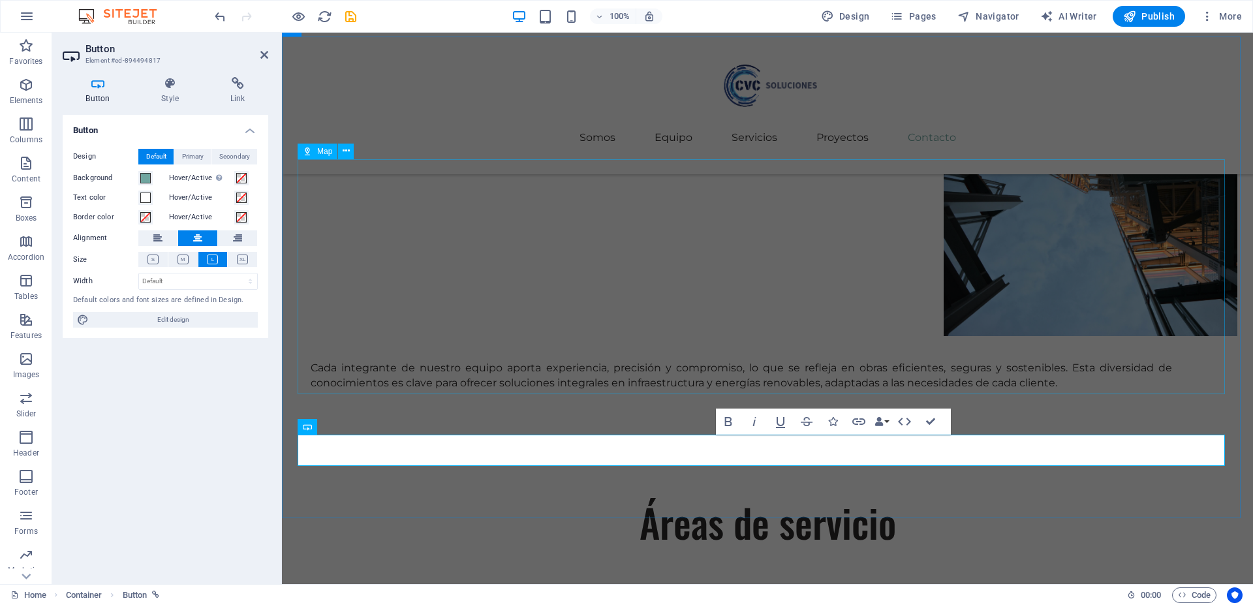
scroll to position [3172, 0]
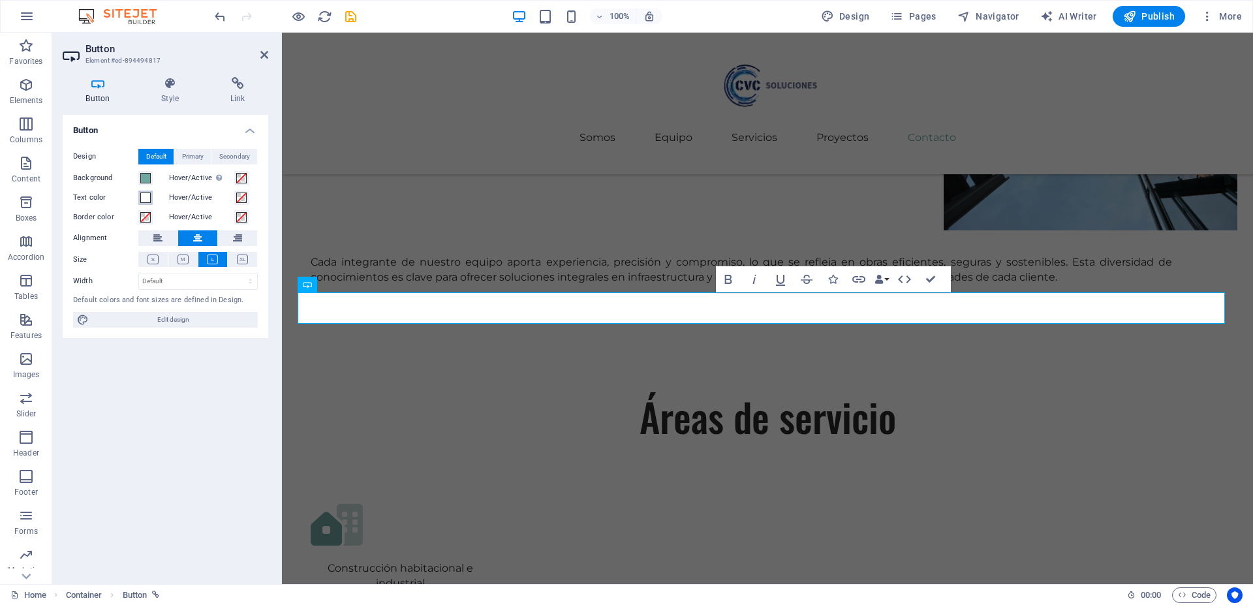
click at [149, 198] on span at bounding box center [145, 198] width 10 height 10
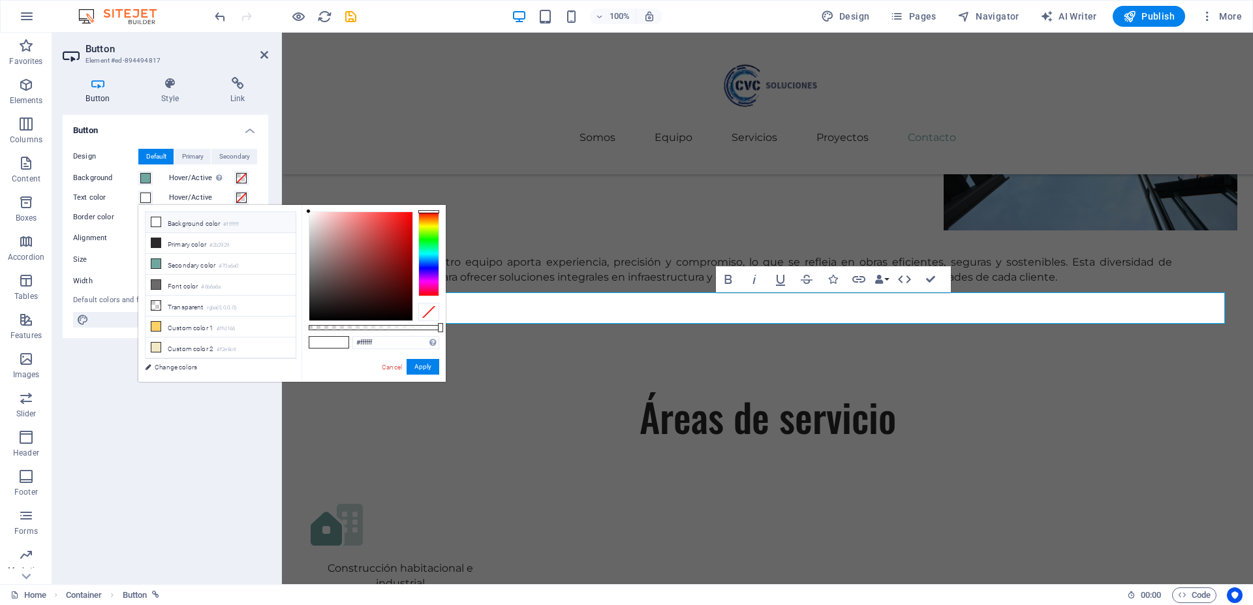
click at [163, 224] on li "Background color #ffffff" at bounding box center [221, 222] width 150 height 21
click at [417, 368] on button "Apply" at bounding box center [423, 367] width 33 height 16
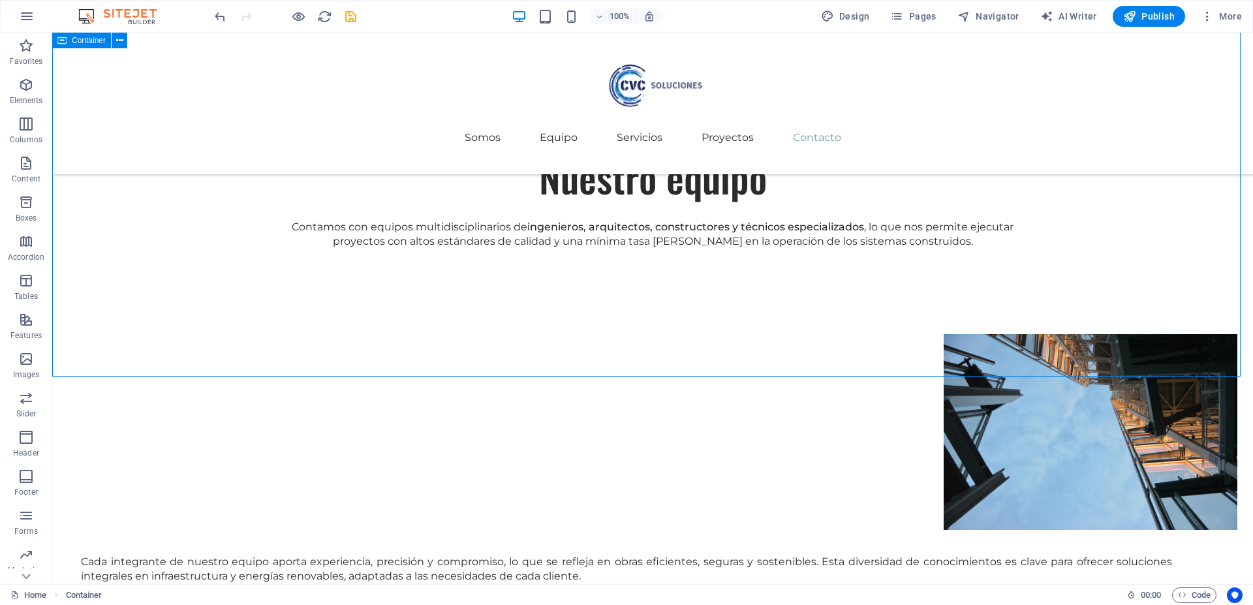
click at [1149, 19] on span "Publish" at bounding box center [1149, 16] width 52 height 13
